Goal: Subscribe to service/newsletter

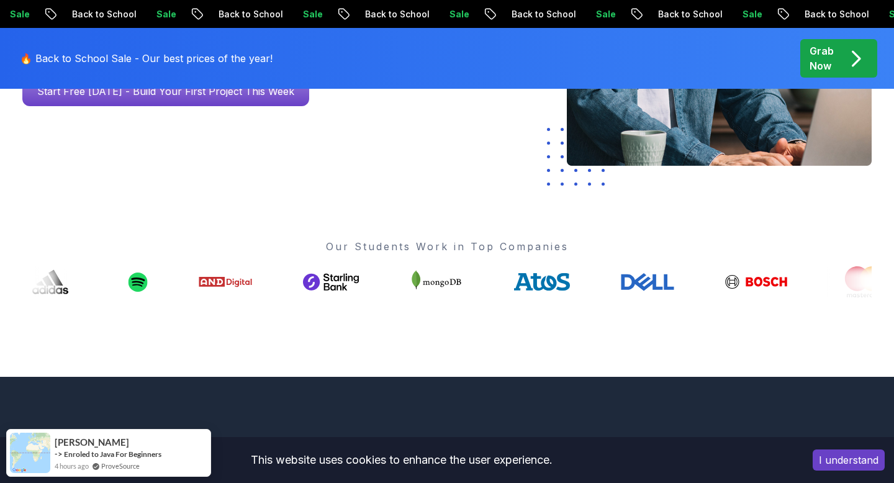
scroll to position [422, 0]
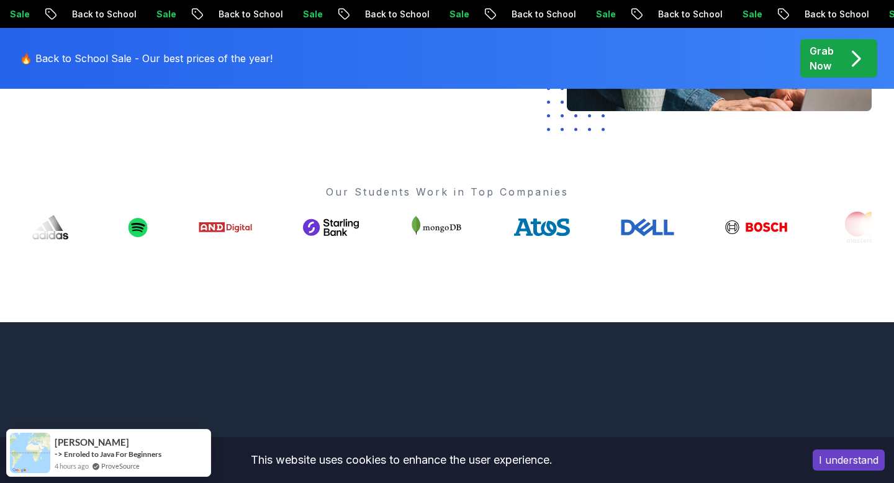
click at [858, 460] on button "I understand" at bounding box center [849, 460] width 72 height 21
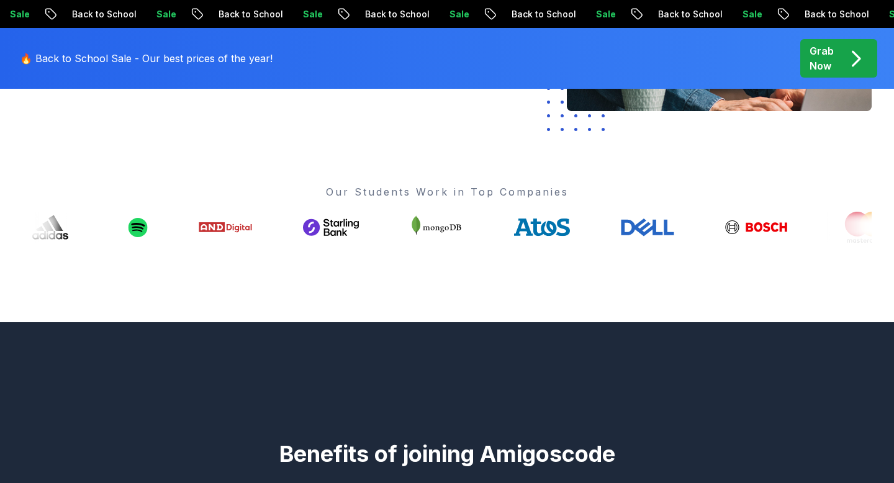
scroll to position [0, 0]
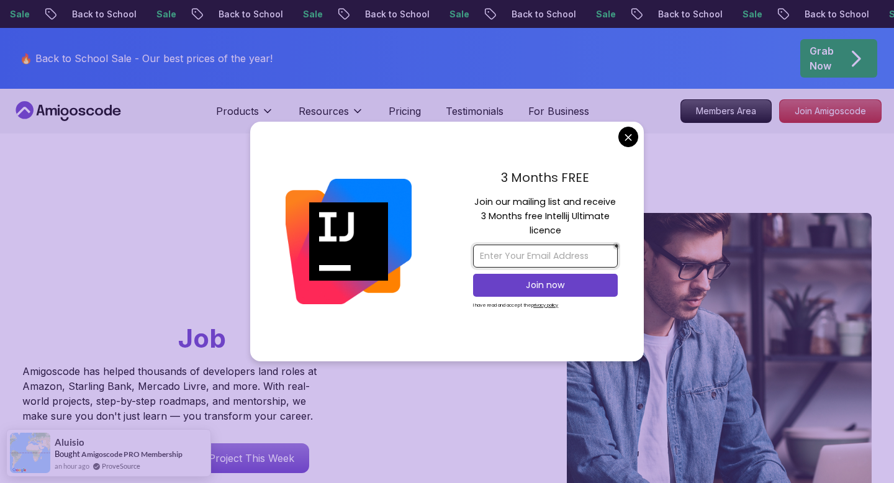
click at [525, 257] on input "email" at bounding box center [545, 256] width 145 height 23
click at [503, 188] on div "3 Months FREE" at bounding box center [545, 181] width 145 height 26
click at [511, 256] on input "email" at bounding box center [545, 256] width 145 height 23
type input "[EMAIL_ADDRESS][DOMAIN_NAME]"
click at [553, 282] on p "Join now" at bounding box center [545, 285] width 117 height 12
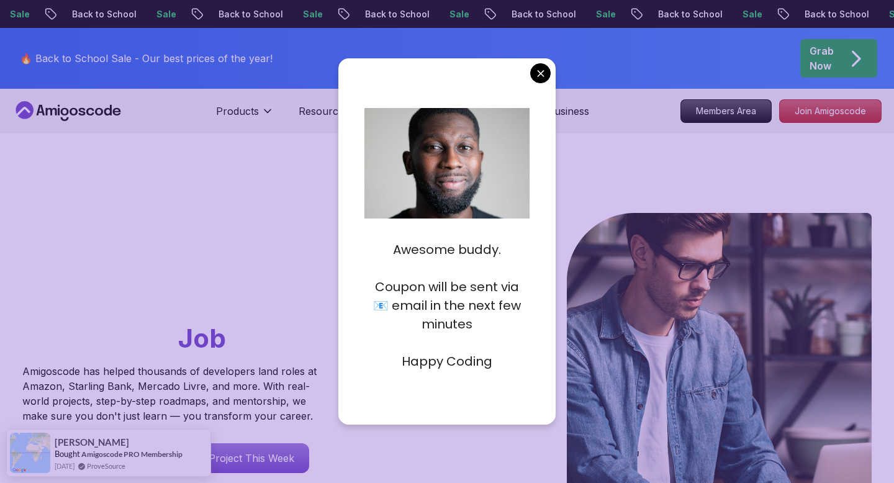
click at [425, 358] on p "Happy Coding" at bounding box center [447, 361] width 166 height 19
click at [444, 375] on div "Awesome buddy. Coupon will be sent via 📧 email in the next few minutes Happy Co…" at bounding box center [447, 300] width 166 height 156
